Goal: Navigation & Orientation: Find specific page/section

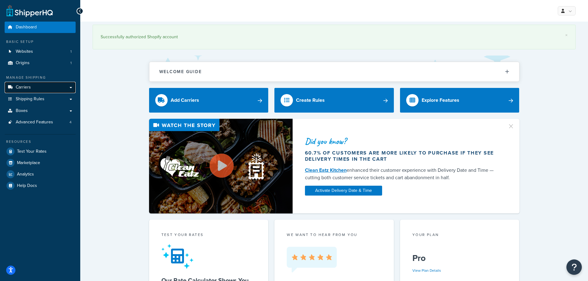
click at [46, 87] on link "Carriers" at bounding box center [40, 87] width 71 height 11
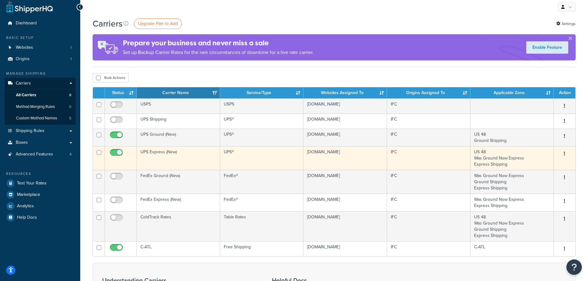
scroll to position [31, 0]
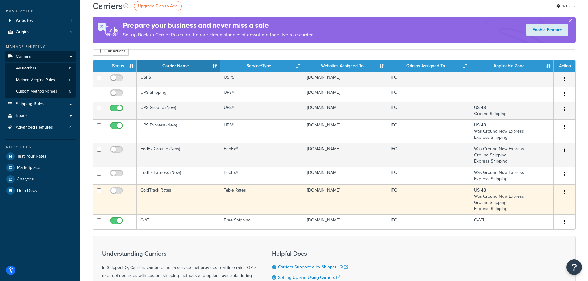
click at [158, 192] on td "ColdTrack Rates" at bounding box center [178, 200] width 83 height 30
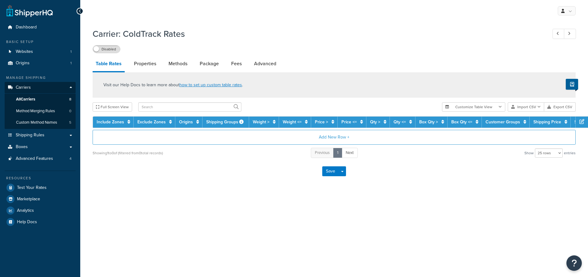
select select "25"
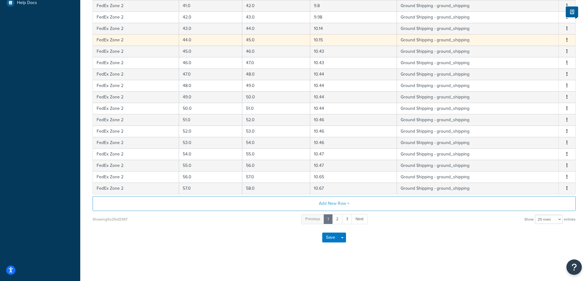
scroll to position [3, 0]
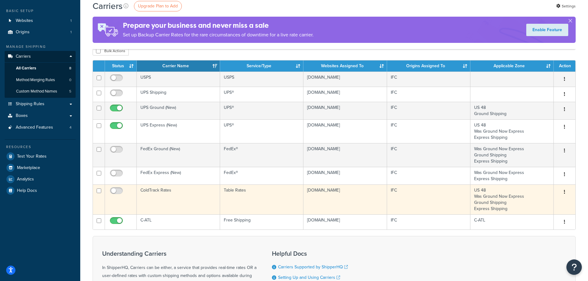
click at [163, 190] on td "ColdTrack Rates" at bounding box center [178, 200] width 83 height 30
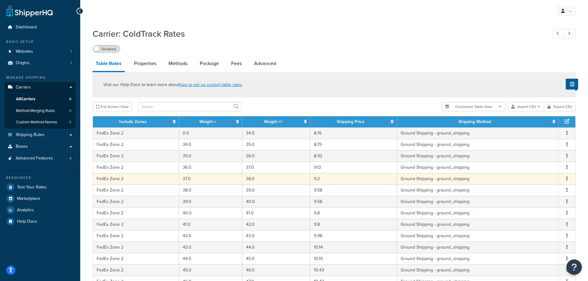
scroll to position [185, 0]
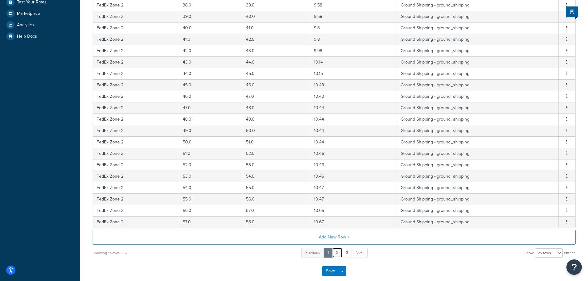
click at [338, 252] on link "2" at bounding box center [337, 253] width 10 height 10
click at [341, 253] on link "3" at bounding box center [342, 253] width 10 height 10
click at [347, 252] on link "4" at bounding box center [347, 253] width 10 height 10
click at [348, 253] on link "5" at bounding box center [347, 253] width 10 height 10
click at [348, 253] on link "6" at bounding box center [347, 253] width 10 height 10
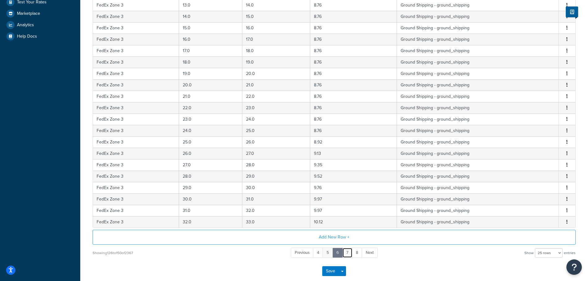
click at [348, 253] on link "7" at bounding box center [347, 253] width 10 height 10
click at [348, 253] on link "8" at bounding box center [347, 253] width 10 height 10
click at [348, 253] on link "9" at bounding box center [347, 253] width 10 height 10
click at [348, 253] on link "10" at bounding box center [348, 253] width 12 height 10
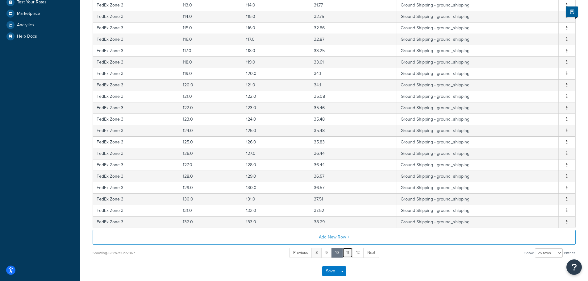
click at [348, 253] on link "11" at bounding box center [347, 253] width 10 height 10
click at [347, 253] on link "12" at bounding box center [348, 253] width 12 height 10
click at [347, 253] on link "13" at bounding box center [348, 253] width 11 height 10
click at [346, 252] on link "14" at bounding box center [347, 253] width 11 height 10
click at [346, 252] on link "15" at bounding box center [349, 253] width 12 height 10
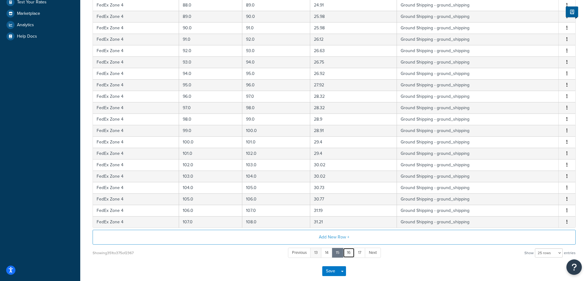
click at [346, 252] on link "16" at bounding box center [349, 253] width 12 height 10
click at [346, 252] on link "17" at bounding box center [348, 253] width 11 height 10
click at [346, 252] on link "18" at bounding box center [349, 253] width 12 height 10
click at [346, 252] on link "19" at bounding box center [348, 253] width 12 height 10
click at [346, 252] on link "20" at bounding box center [348, 253] width 13 height 10
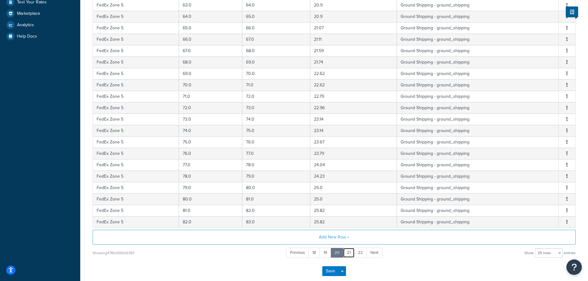
click at [346, 252] on link "21" at bounding box center [349, 253] width 12 height 10
click at [346, 252] on link "22" at bounding box center [349, 253] width 13 height 10
click at [346, 252] on link "23" at bounding box center [349, 253] width 13 height 10
click at [346, 252] on link "24" at bounding box center [349, 253] width 13 height 10
click at [346, 252] on link "25" at bounding box center [349, 253] width 13 height 10
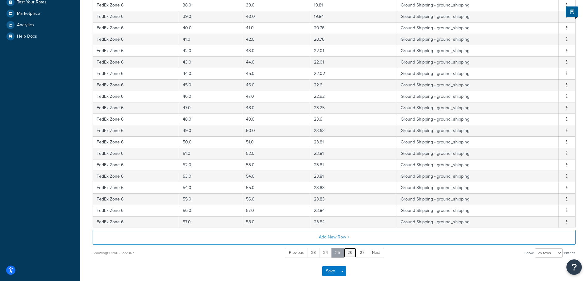
click at [350, 252] on link "26" at bounding box center [350, 253] width 13 height 10
click at [350, 252] on link "27" at bounding box center [350, 253] width 13 height 10
click at [350, 252] on link "28" at bounding box center [350, 253] width 13 height 10
click at [350, 252] on link "29" at bounding box center [350, 253] width 13 height 10
click at [350, 252] on link "30" at bounding box center [351, 253] width 13 height 10
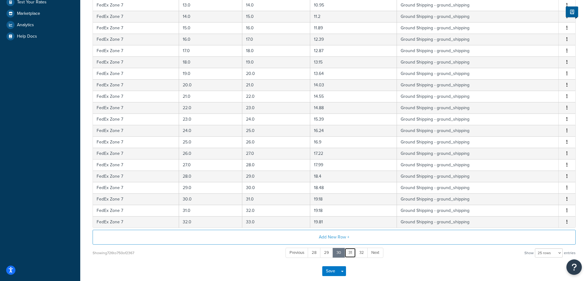
click at [350, 252] on link "31" at bounding box center [350, 253] width 11 height 10
click at [350, 252] on link "32" at bounding box center [349, 253] width 13 height 10
click at [349, 253] on link "33" at bounding box center [349, 253] width 12 height 10
click at [549, 253] on select "10 rows 15 rows 25 rows 50 rows 100 rows 1000 rows" at bounding box center [549, 253] width 28 height 9
select select "1000"
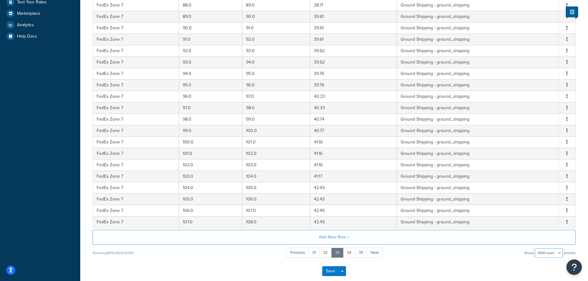
click at [536, 249] on select "10 rows 15 rows 25 rows 50 rows 100 rows 1000 rows" at bounding box center [549, 253] width 28 height 9
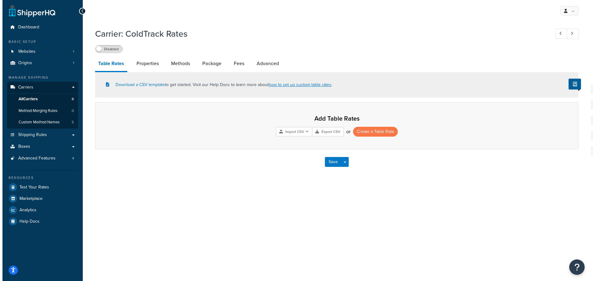
scroll to position [0, 0]
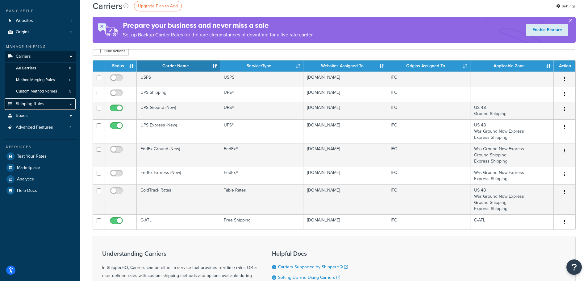
click at [33, 102] on span "Shipping Rules" at bounding box center [30, 104] width 29 height 5
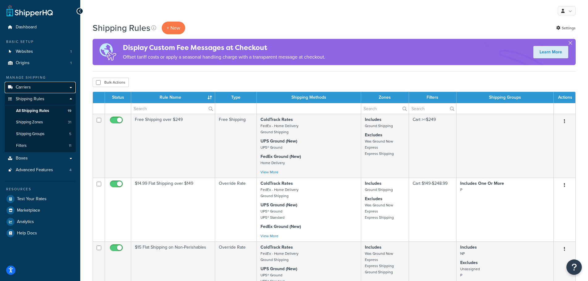
click at [33, 87] on link "Carriers" at bounding box center [40, 87] width 71 height 11
